Goal: Information Seeking & Learning: Learn about a topic

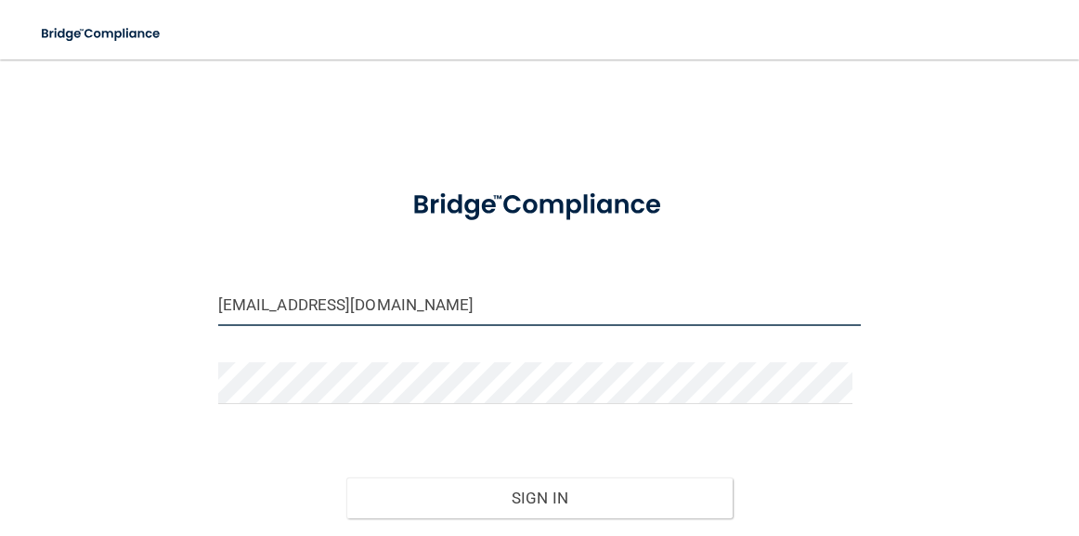
drag, startPoint x: 507, startPoint y: 299, endPoint x: 185, endPoint y: 311, distance: 322.3
click at [185, 311] on div "[EMAIL_ADDRESS][DOMAIN_NAME] Invalid email/password. You don't have permission …" at bounding box center [539, 331] width 1004 height 506
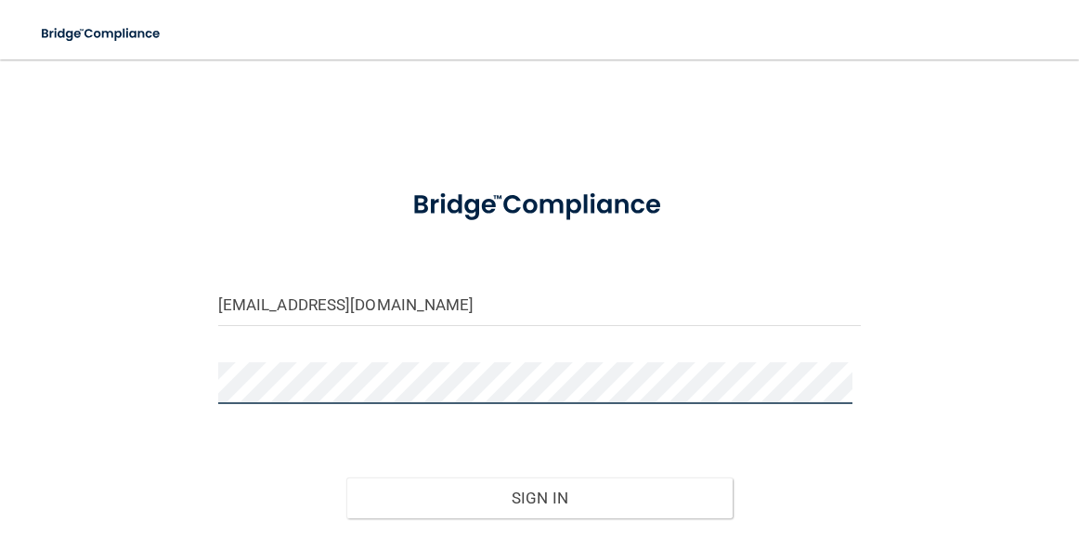
click at [346, 477] on button "Sign In" at bounding box center [539, 497] width 386 height 41
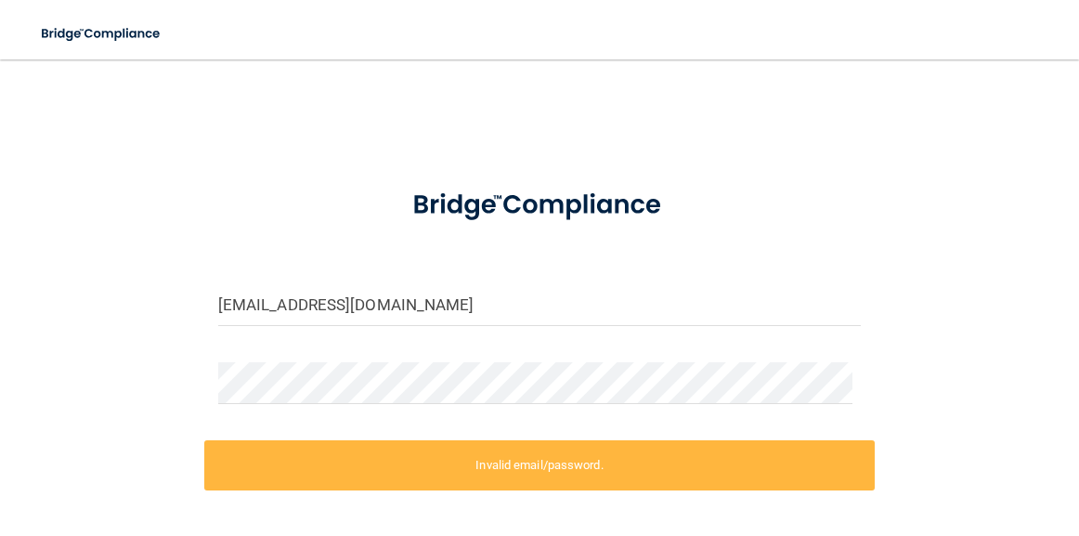
click at [188, 318] on div "[EMAIL_ADDRESS][DOMAIN_NAME] Invalid email/password. You don't have permission …" at bounding box center [539, 366] width 1004 height 577
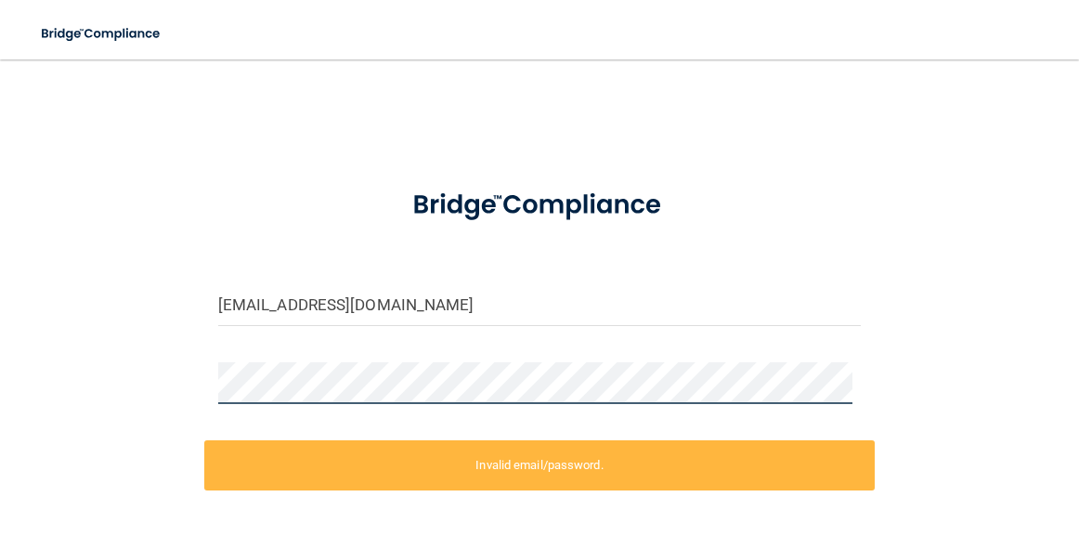
click at [72, 383] on div "[EMAIL_ADDRESS][DOMAIN_NAME] Invalid email/password. You don't have permission …" at bounding box center [539, 366] width 1004 height 577
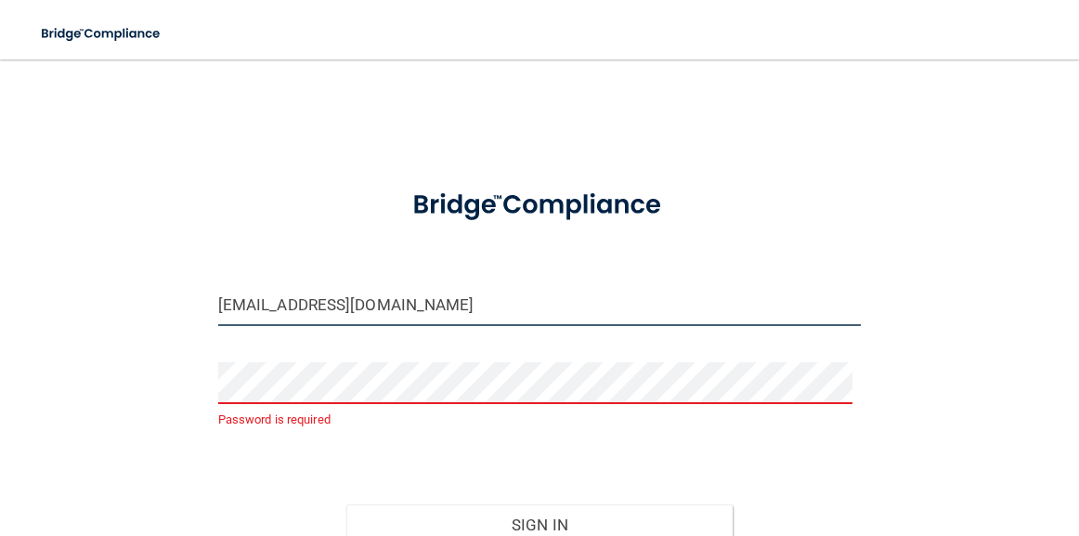
click at [464, 311] on input "[EMAIL_ADDRESS][DOMAIN_NAME]" at bounding box center [539, 305] width 643 height 42
type input "[EMAIL_ADDRESS][DOMAIN_NAME]"
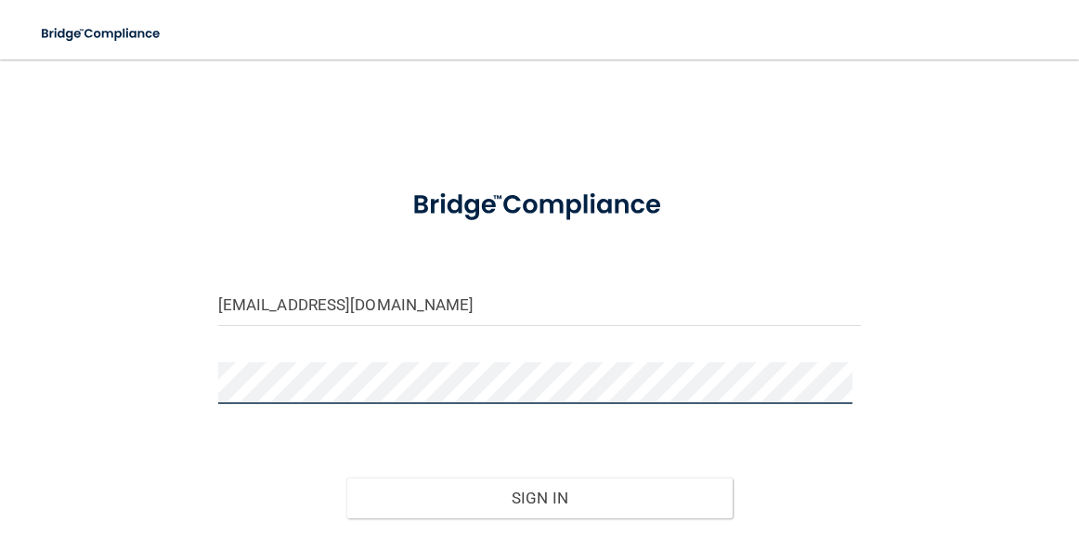
click at [346, 477] on button "Sign In" at bounding box center [539, 497] width 386 height 41
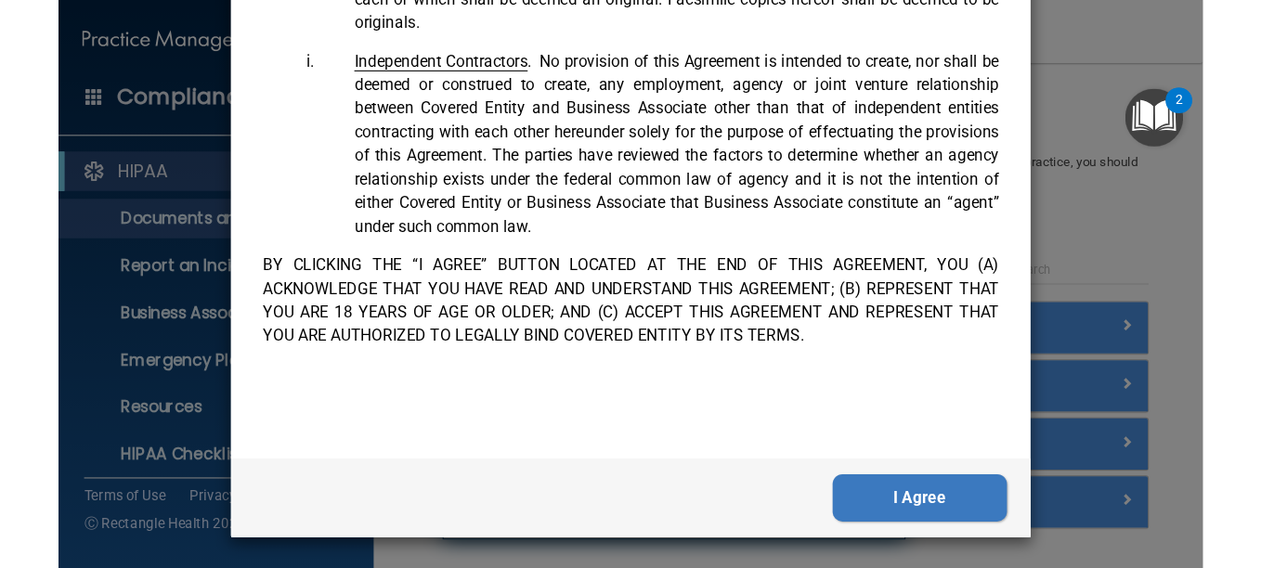
scroll to position [132, 0]
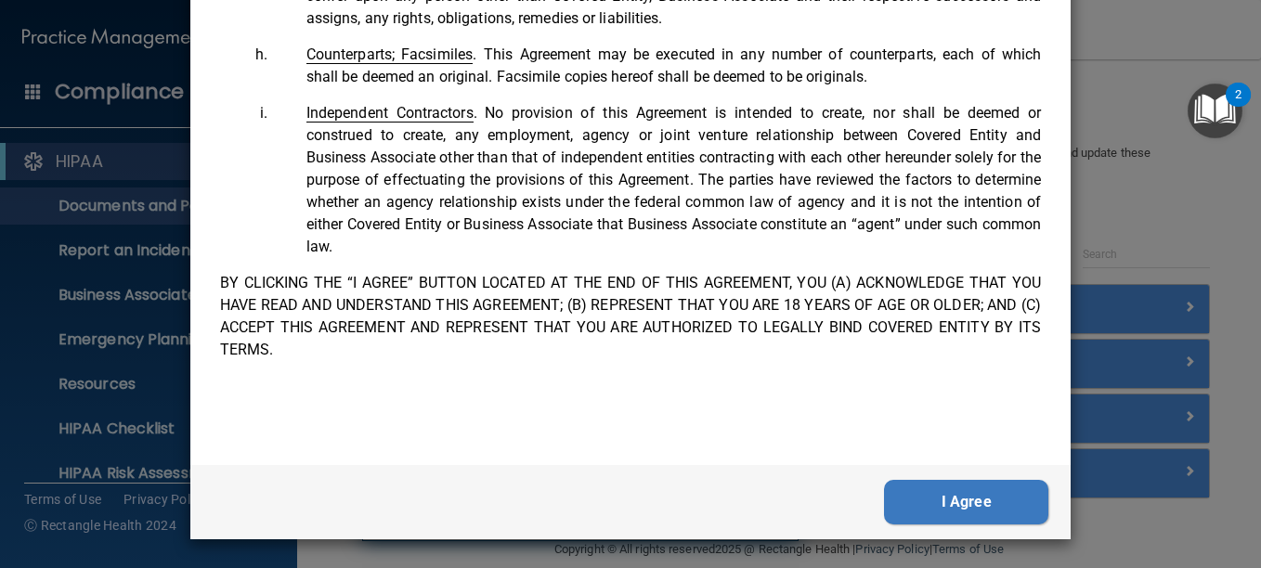
click at [913, 495] on button "I Agree" at bounding box center [966, 502] width 164 height 45
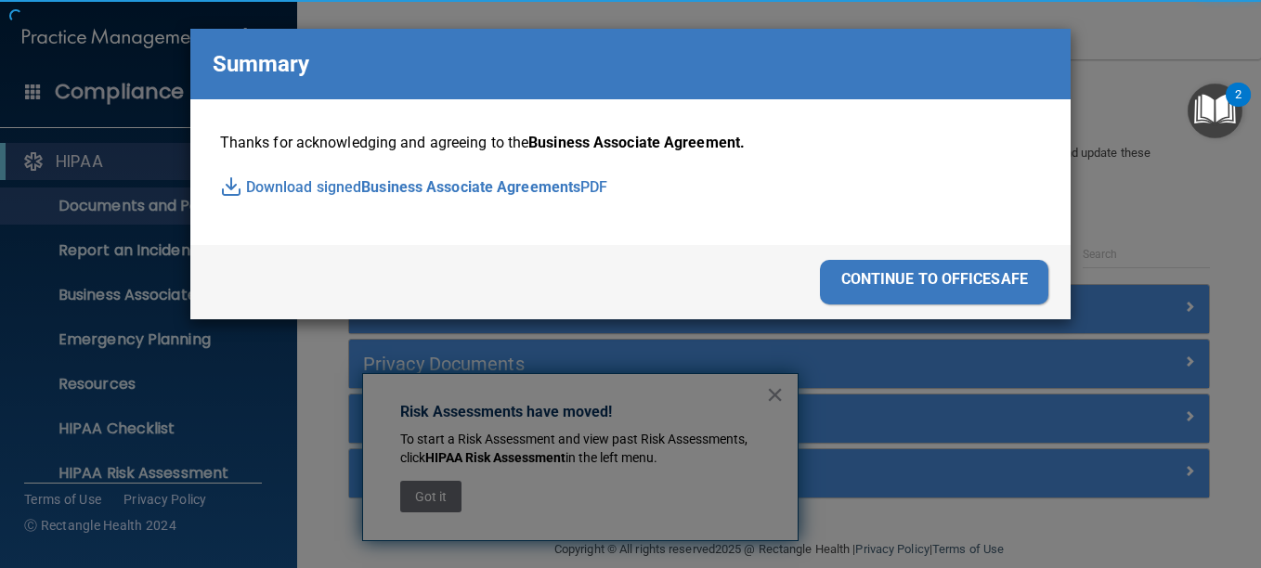
scroll to position [0, 0]
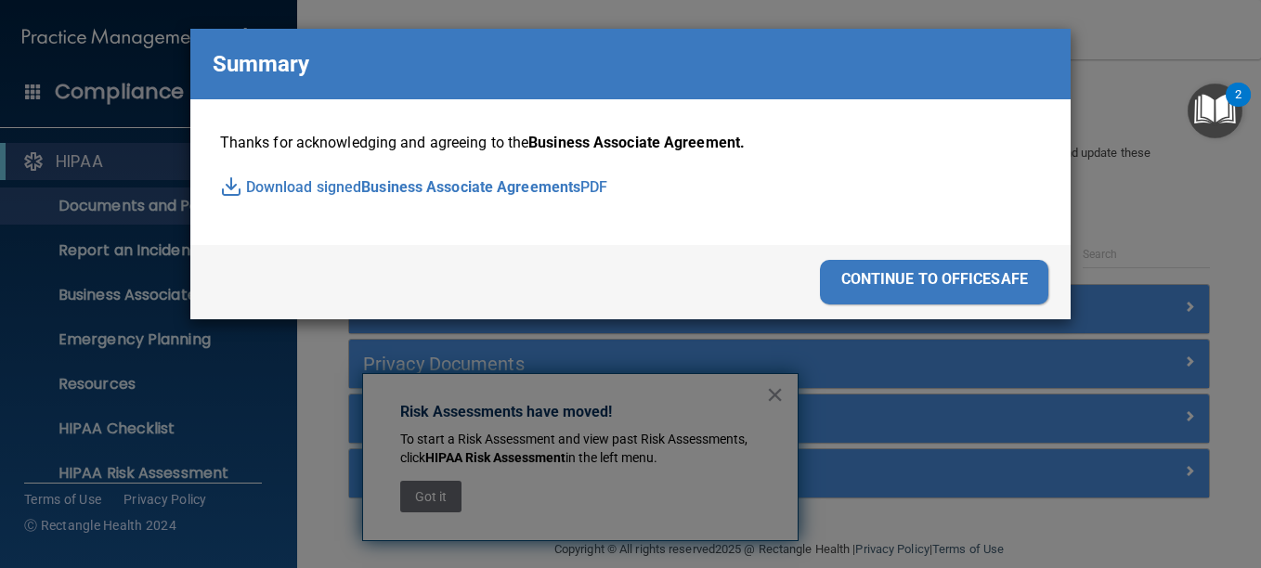
click at [832, 275] on div "continue to officesafe" at bounding box center [934, 282] width 228 height 45
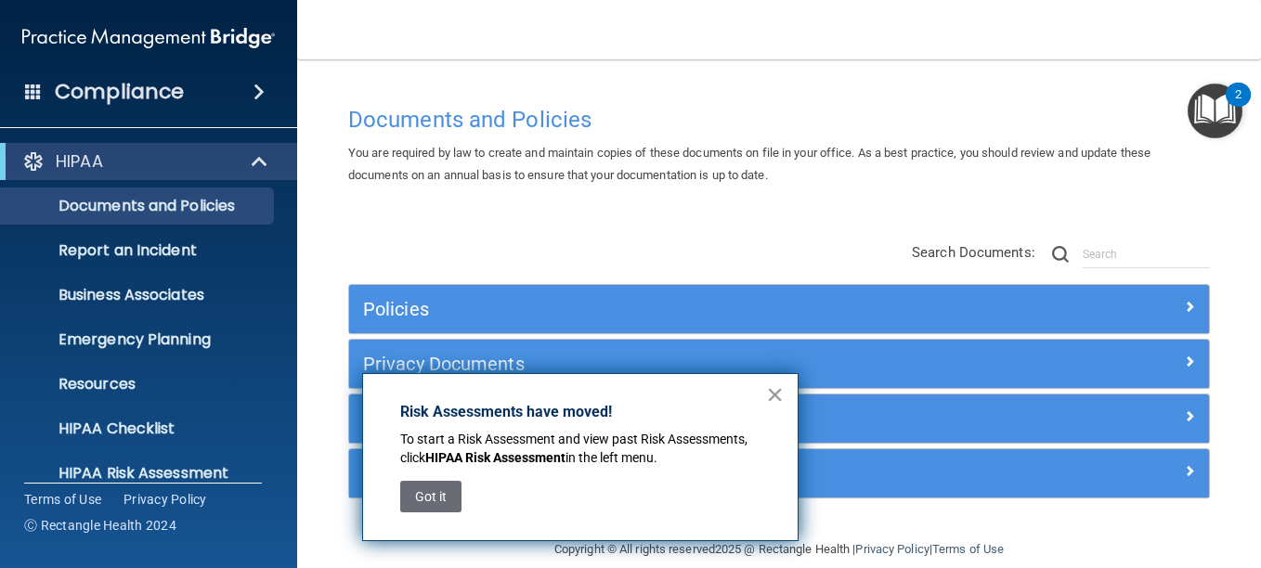
click at [771, 395] on button "×" at bounding box center [775, 395] width 18 height 30
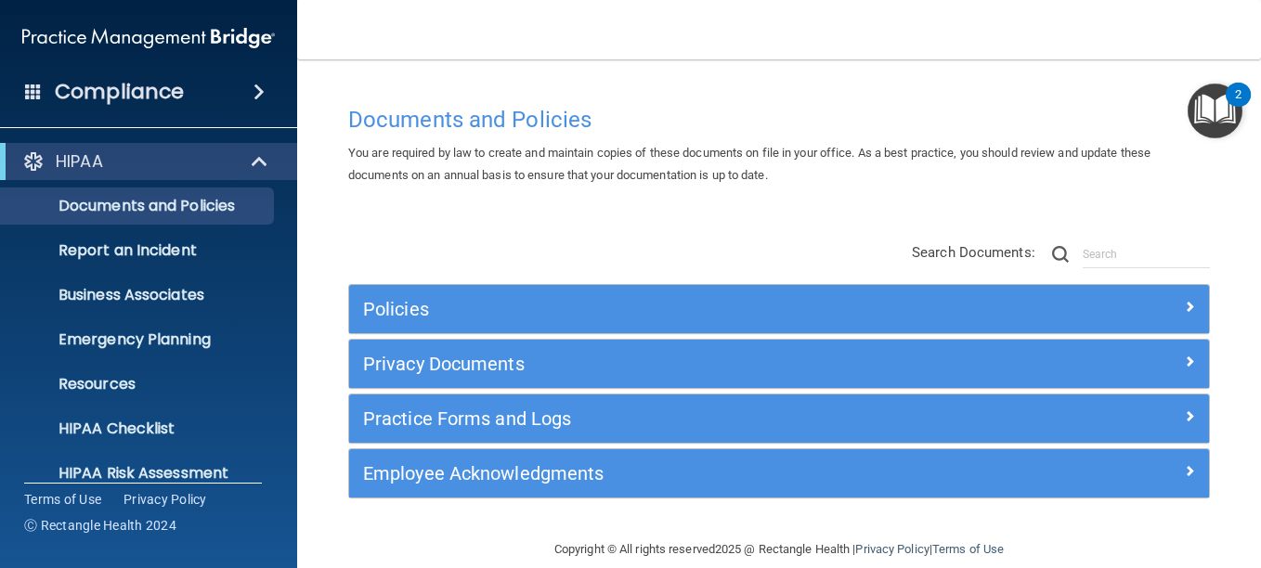
click at [253, 96] on span at bounding box center [258, 92] width 11 height 22
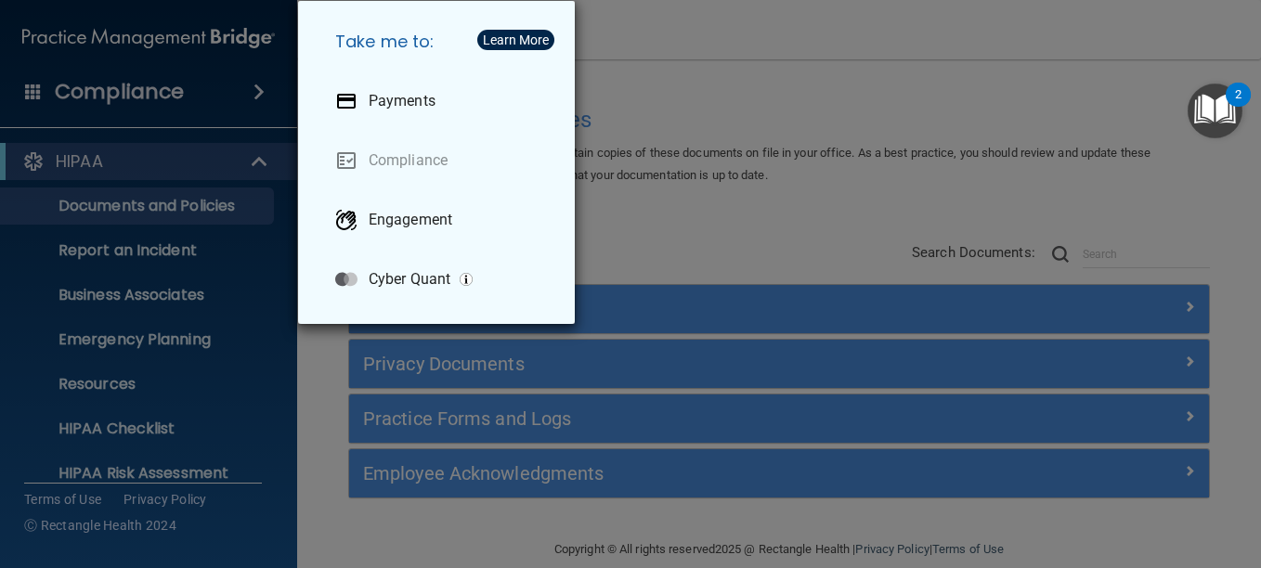
click at [252, 96] on div "Take me to: Payments Compliance Engagement Cyber Quant" at bounding box center [630, 284] width 1261 height 568
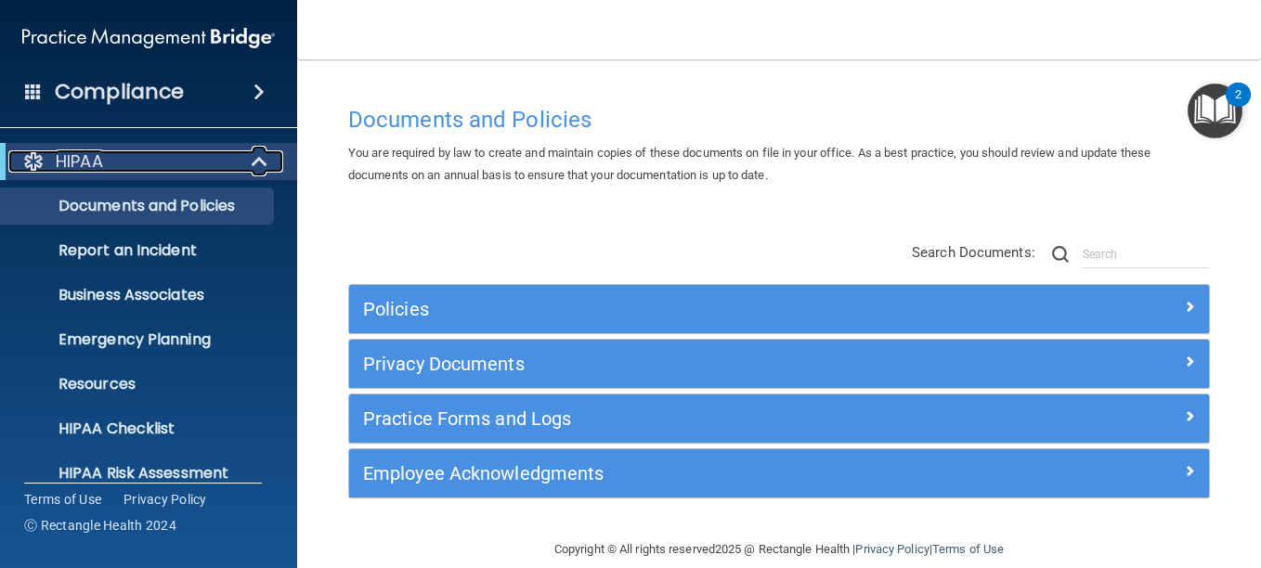
click at [264, 159] on span at bounding box center [261, 161] width 16 height 22
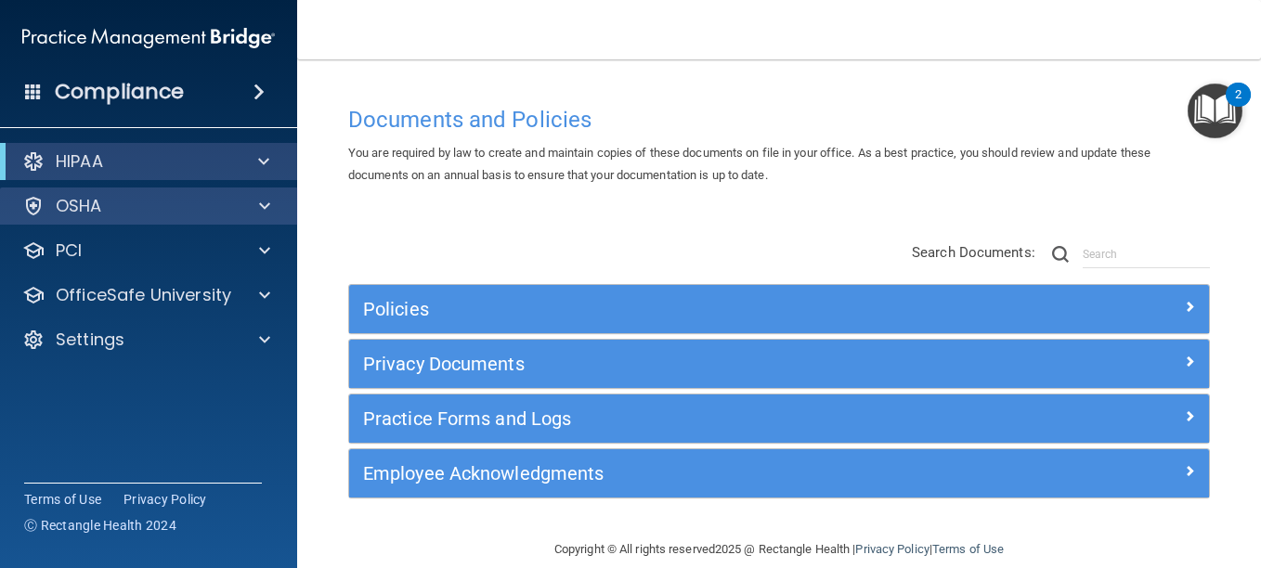
click at [255, 188] on div "OSHA" at bounding box center [149, 206] width 298 height 37
click at [261, 211] on span at bounding box center [264, 206] width 11 height 22
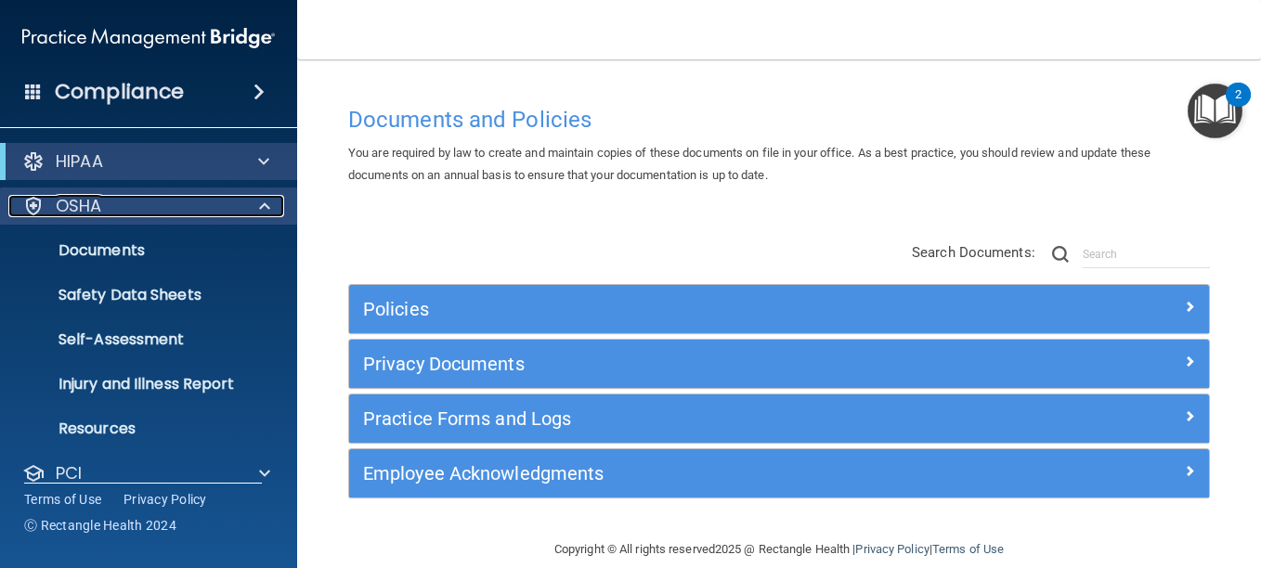
click at [261, 211] on span at bounding box center [264, 206] width 11 height 22
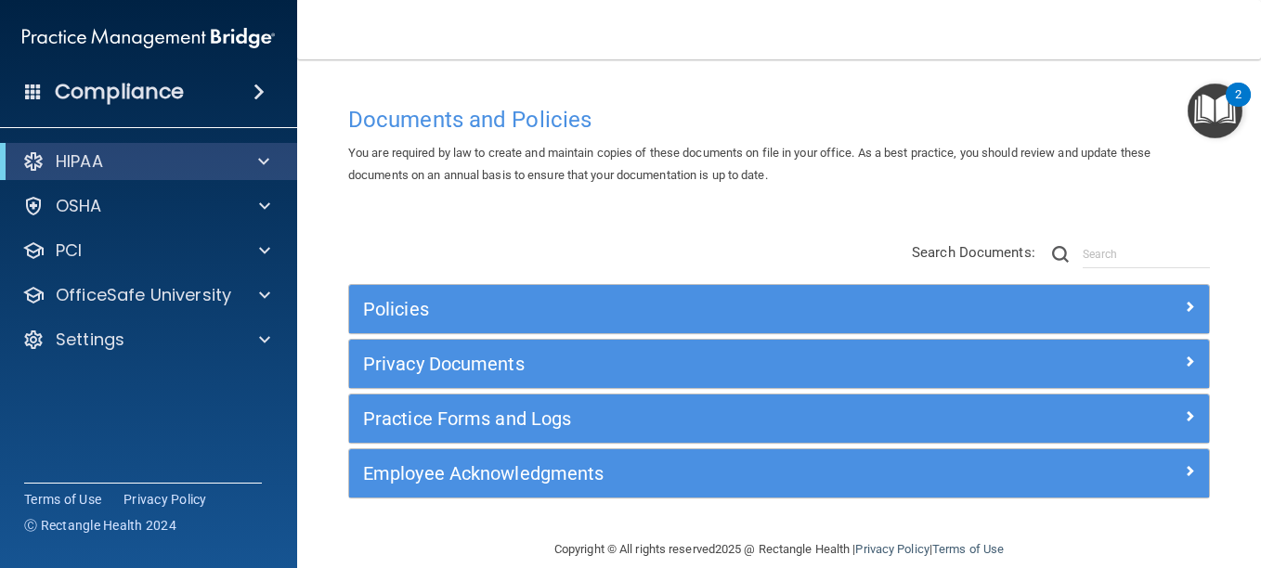
click at [36, 85] on span at bounding box center [33, 91] width 17 height 17
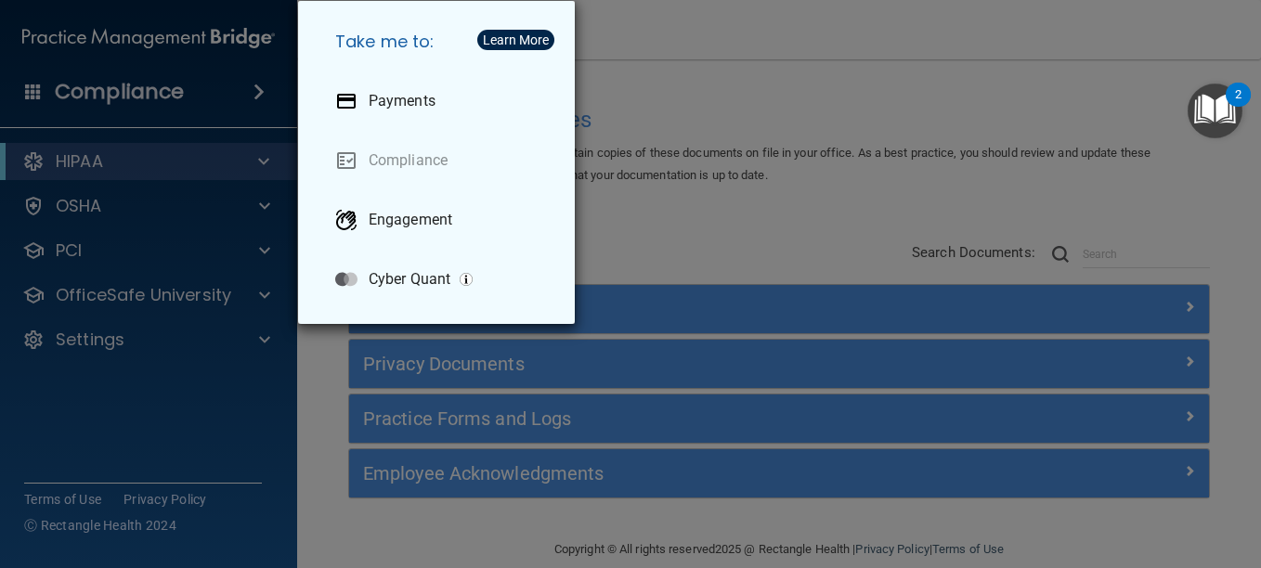
click at [36, 85] on div "Take me to: Payments Compliance Engagement Cyber Quant" at bounding box center [630, 284] width 1261 height 568
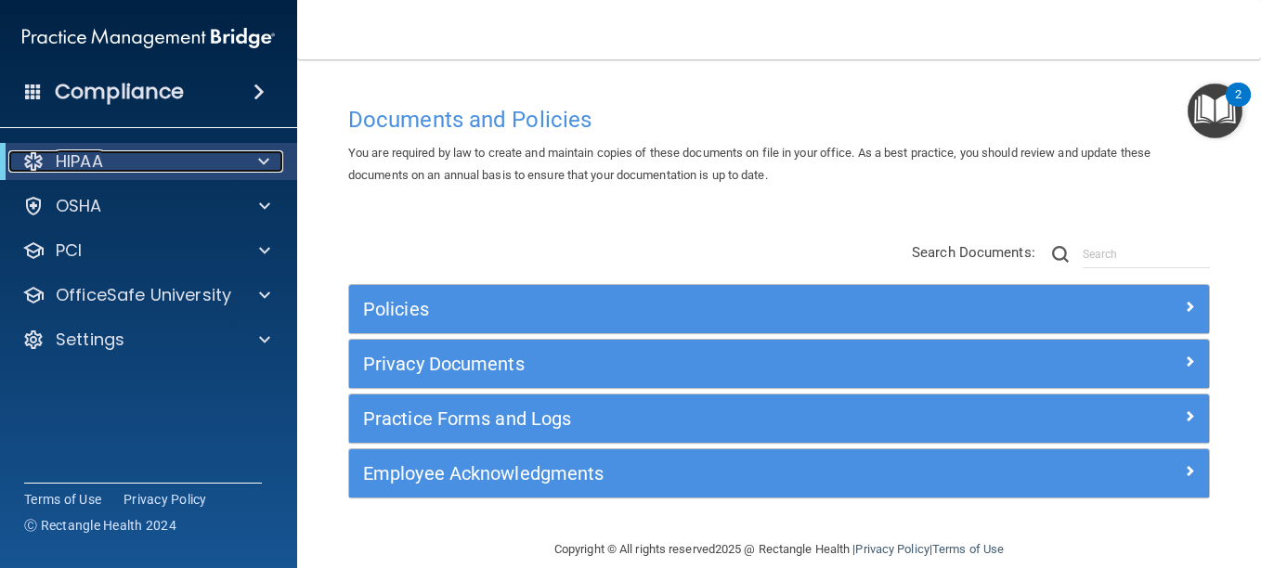
click at [269, 159] on div at bounding box center [260, 161] width 45 height 22
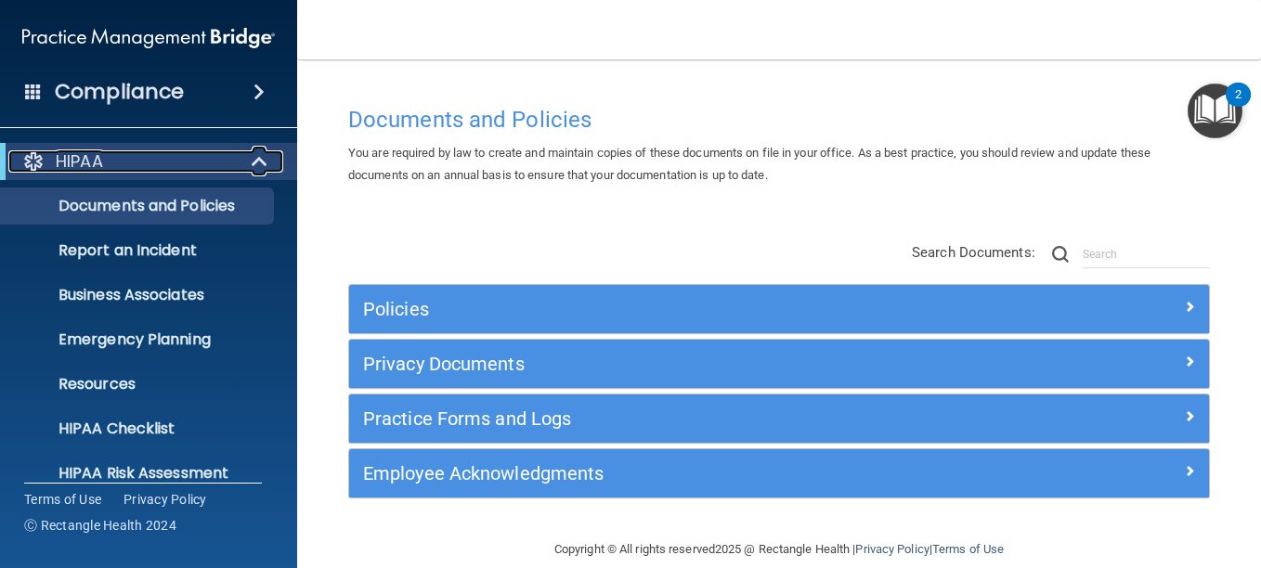
click at [269, 159] on div at bounding box center [260, 161] width 45 height 22
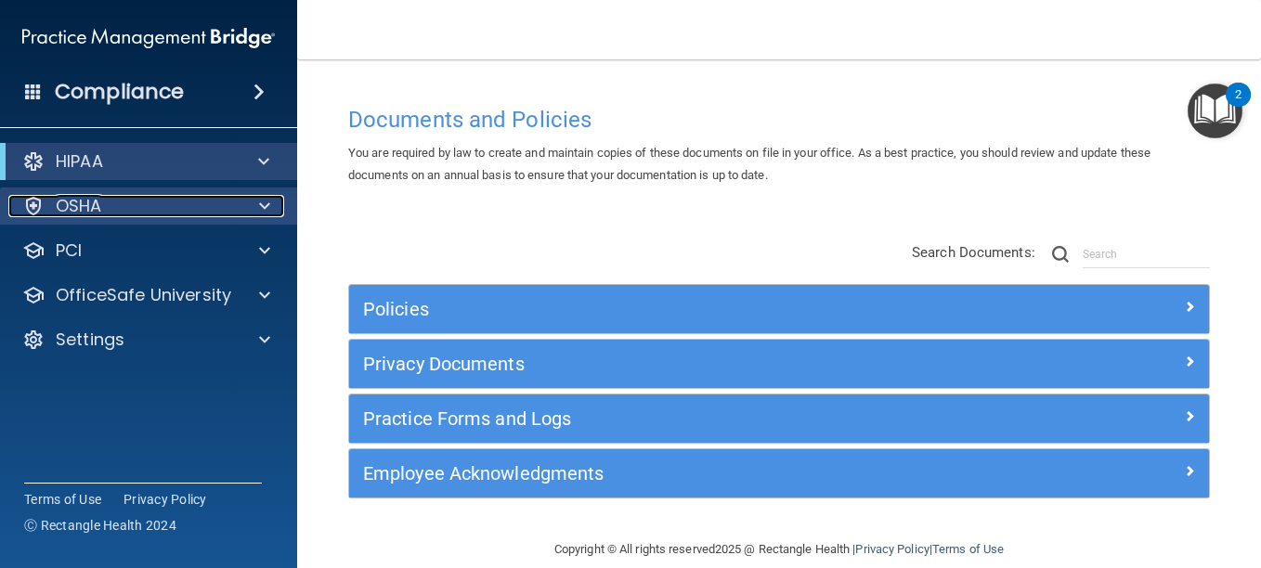
click at [240, 199] on div at bounding box center [262, 206] width 46 height 22
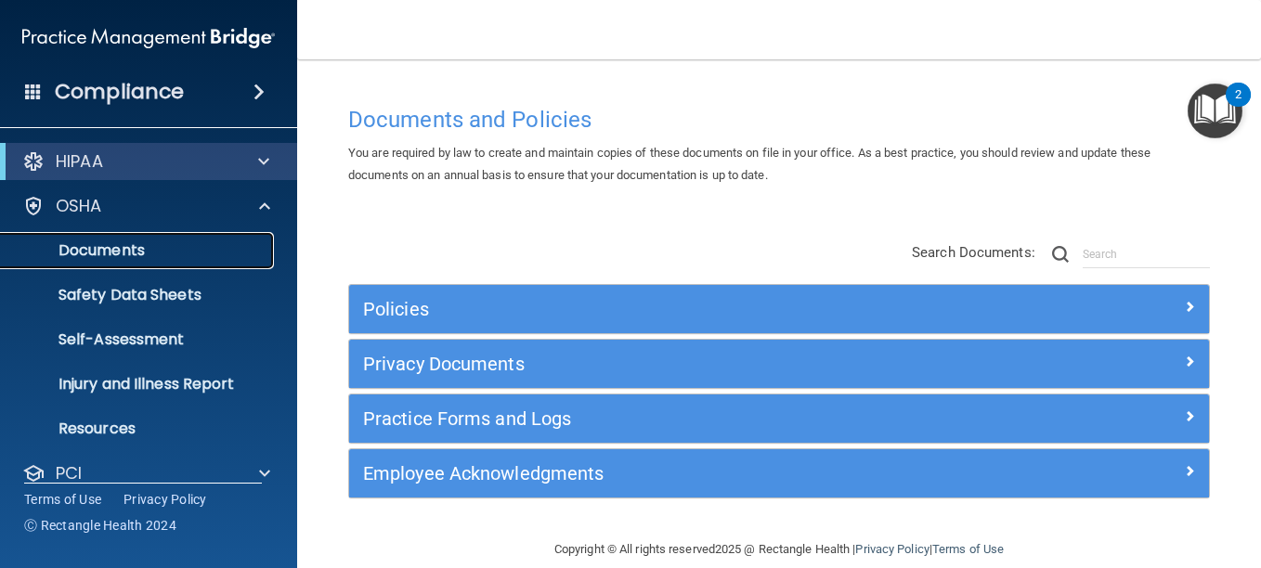
click at [158, 253] on p "Documents" at bounding box center [138, 250] width 253 height 19
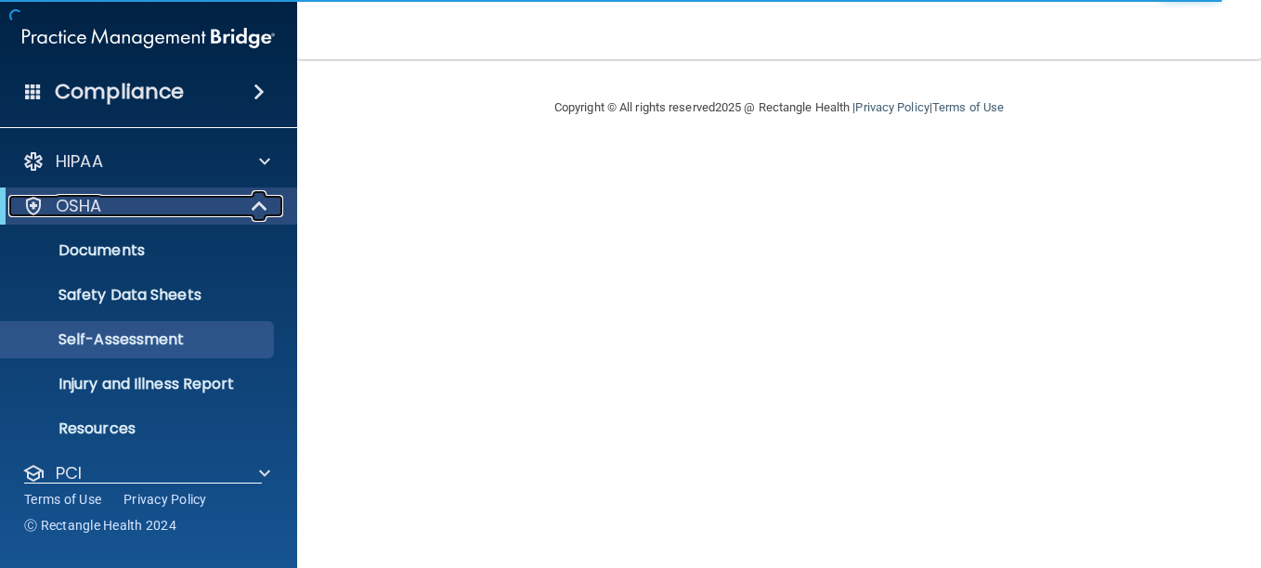
click at [253, 217] on span at bounding box center [261, 206] width 16 height 22
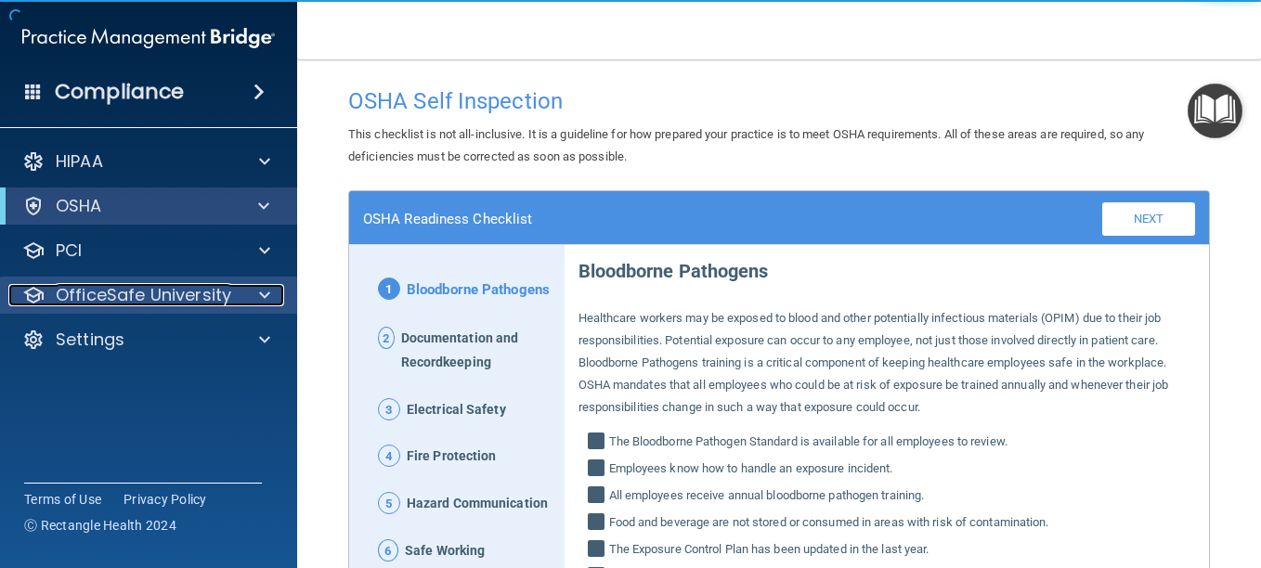
click at [246, 288] on div at bounding box center [262, 295] width 46 height 22
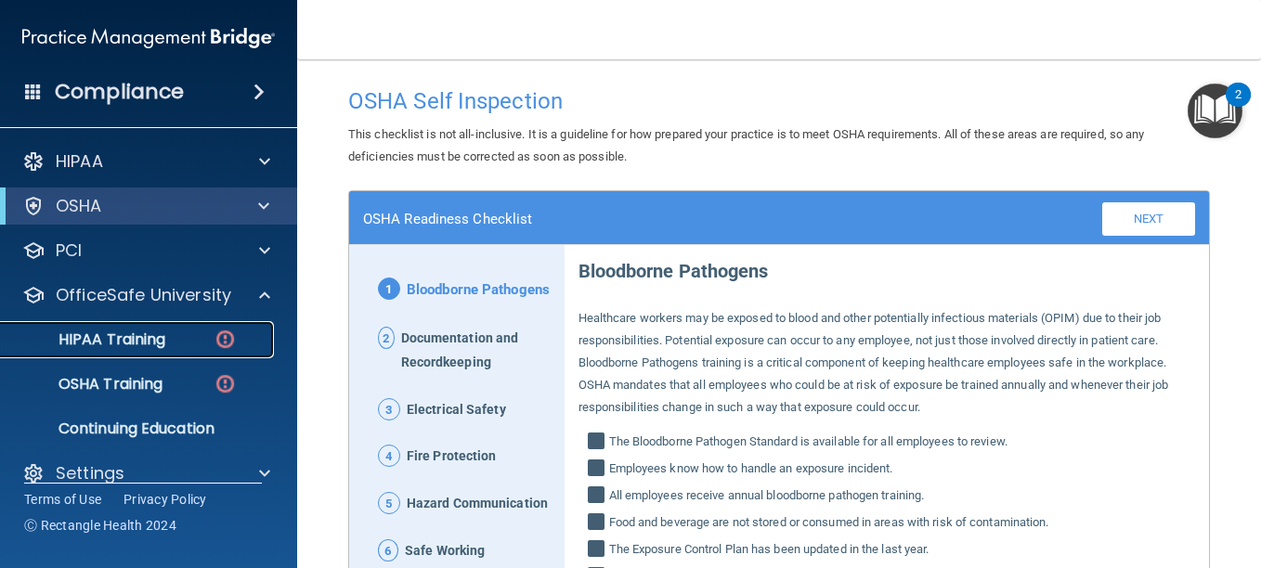
click at [150, 341] on p "HIPAA Training" at bounding box center [88, 339] width 153 height 19
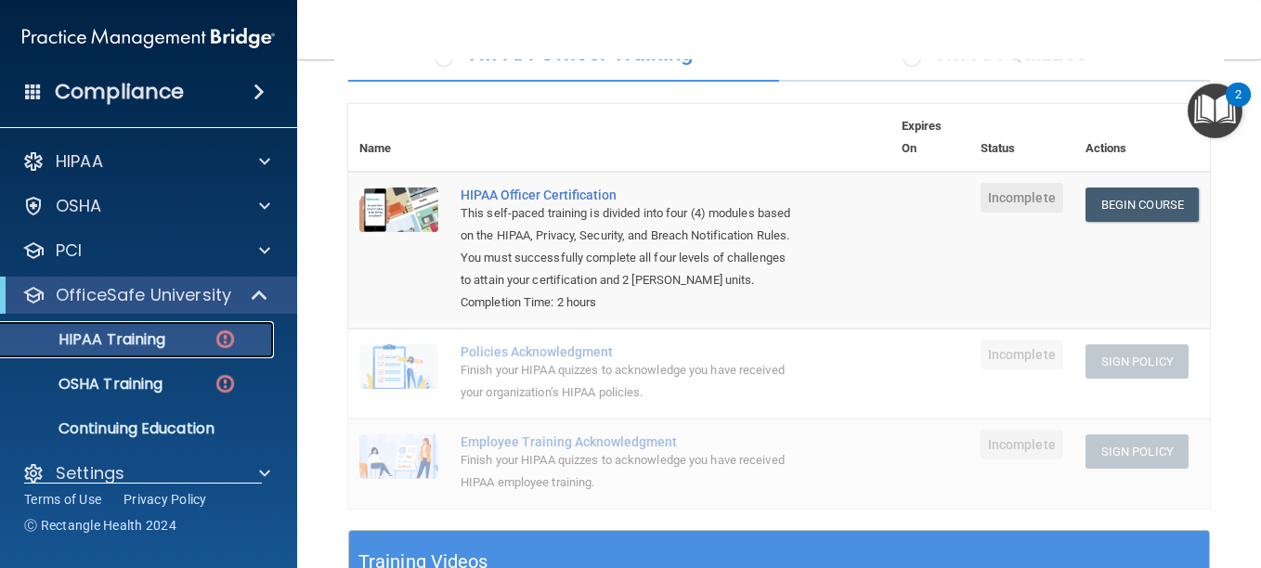
scroll to position [176, 0]
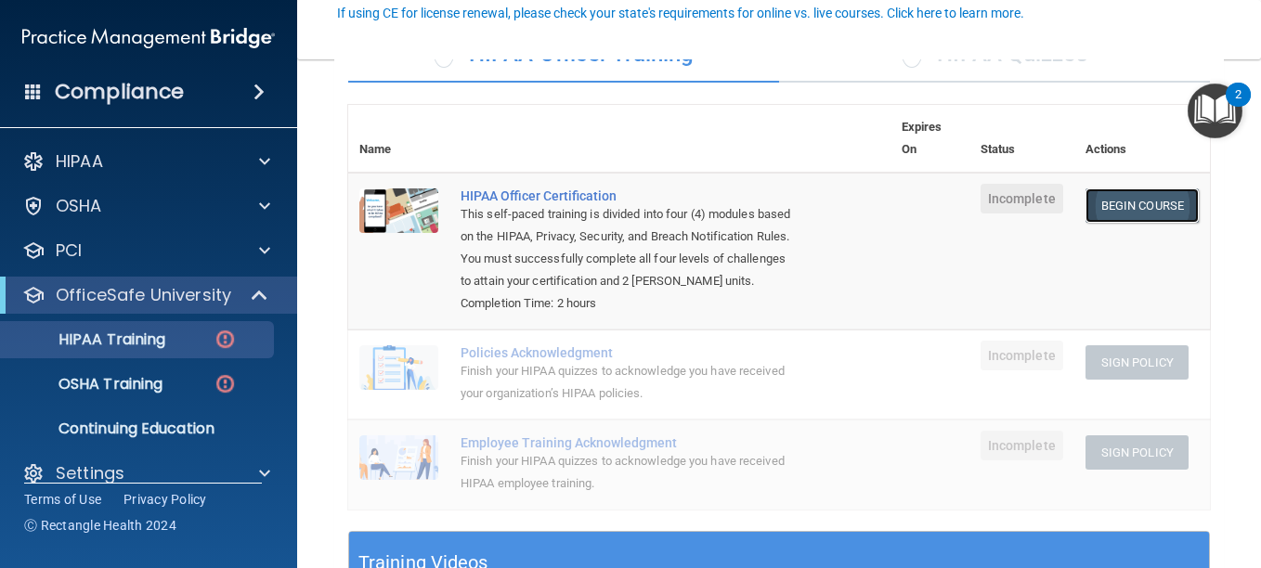
click at [1094, 203] on link "Begin Course" at bounding box center [1141, 205] width 113 height 34
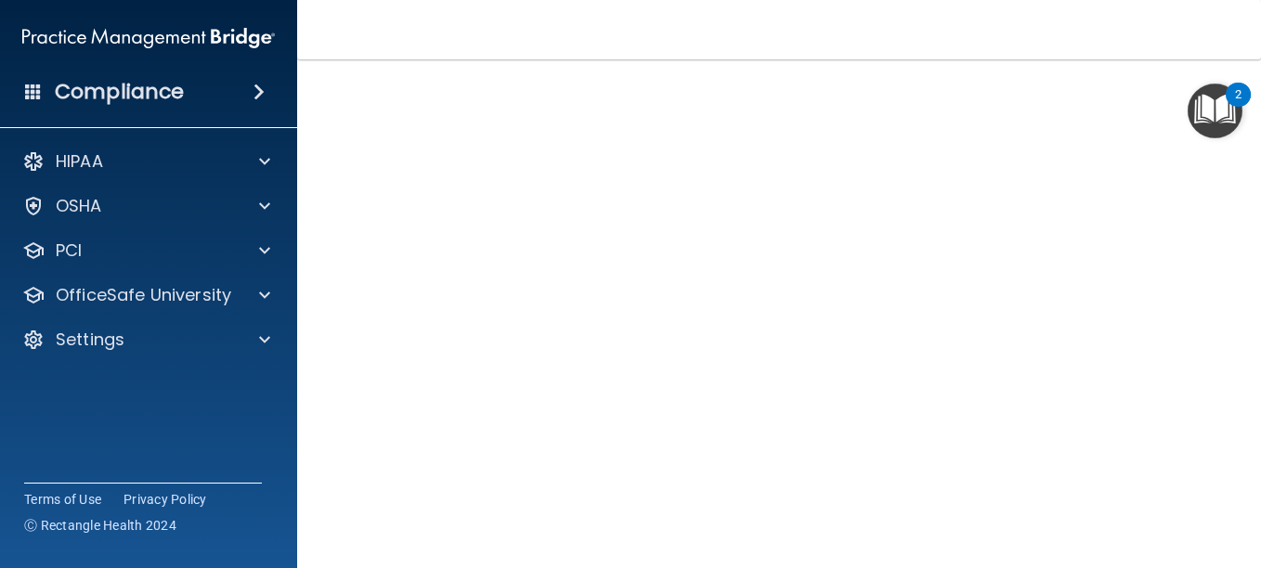
scroll to position [136, 0]
